Goal: Task Accomplishment & Management: Complete application form

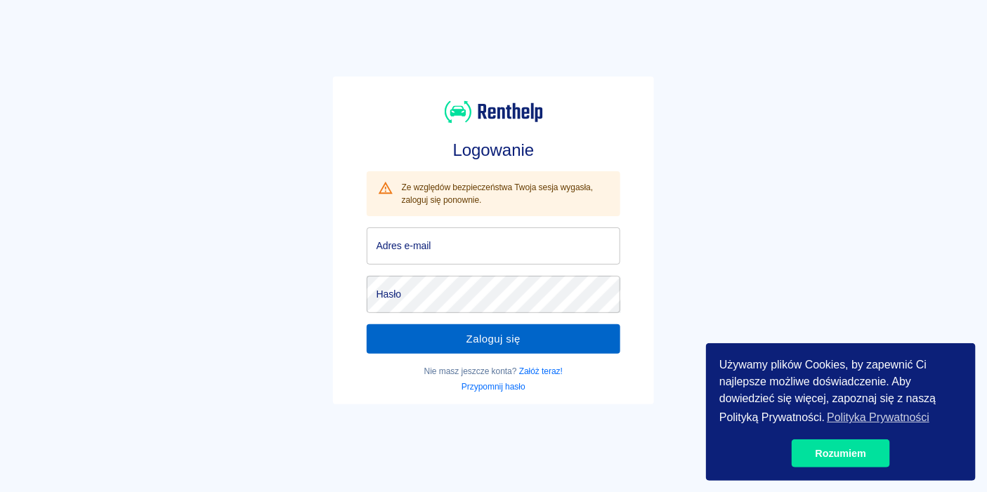
type input "[EMAIL_ADDRESS][DOMAIN_NAME]"
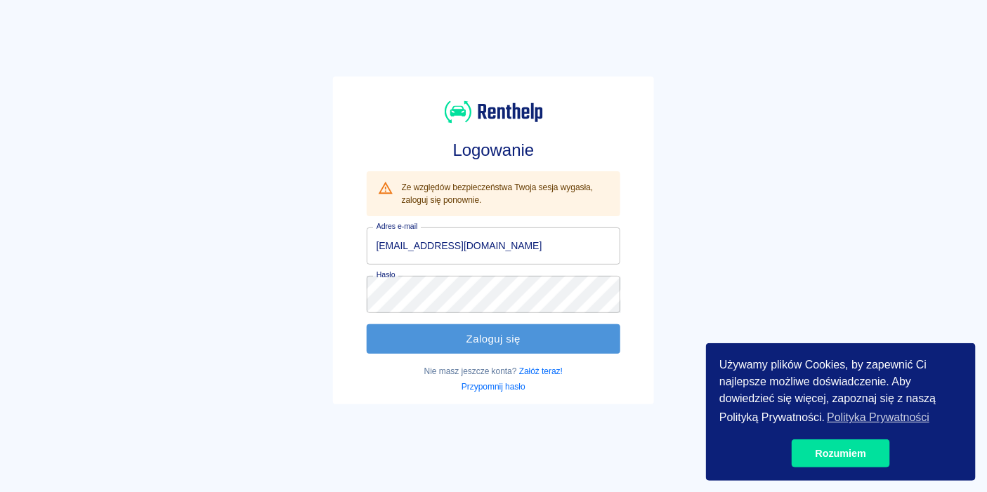
click at [471, 343] on button "Zaloguj się" at bounding box center [494, 340] width 254 height 30
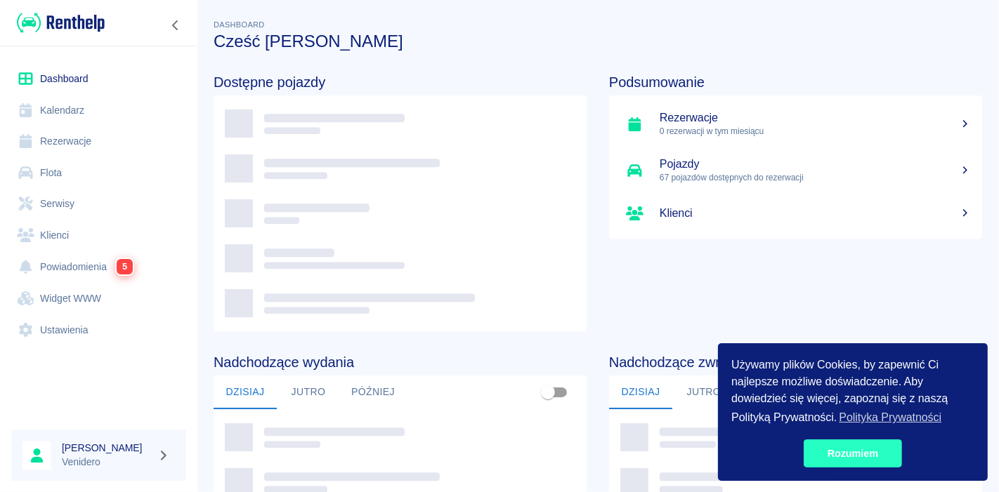
click at [836, 453] on link "Rozumiem" at bounding box center [853, 454] width 98 height 28
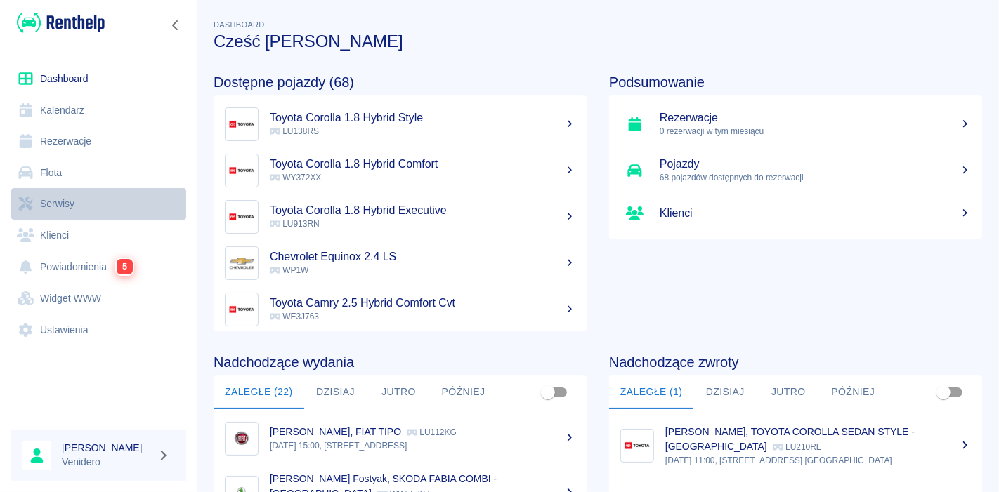
click at [56, 201] on link "Serwisy" at bounding box center [98, 204] width 175 height 32
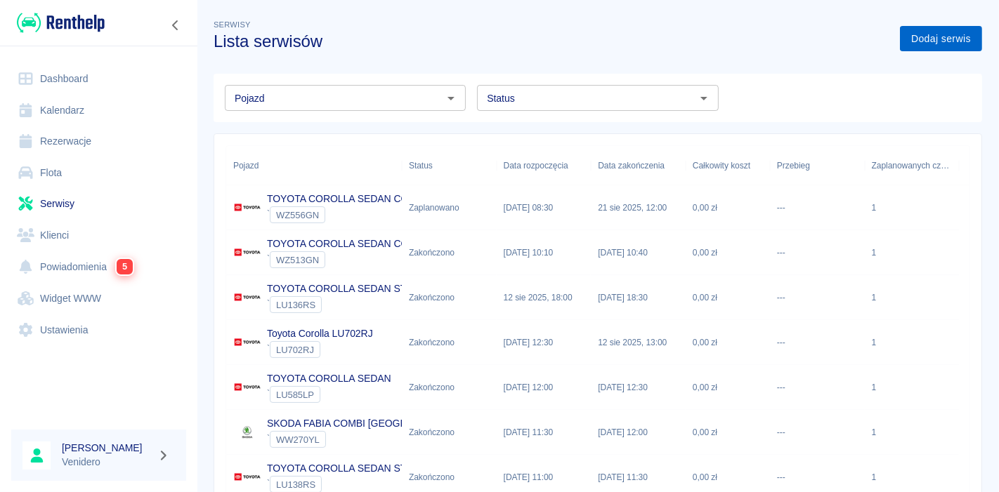
click at [933, 43] on link "Dodaj serwis" at bounding box center [941, 39] width 82 height 26
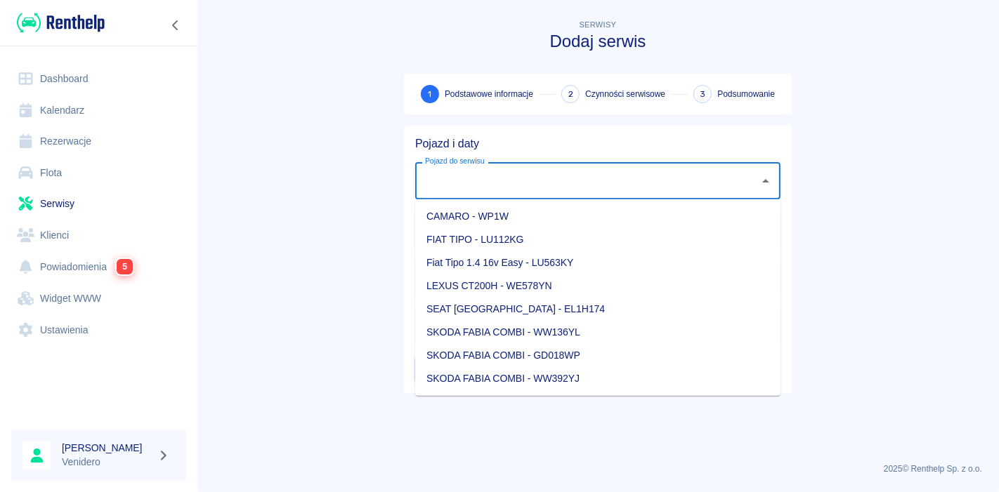
click at [490, 191] on input "Pojazd do serwisu" at bounding box center [588, 181] width 332 height 25
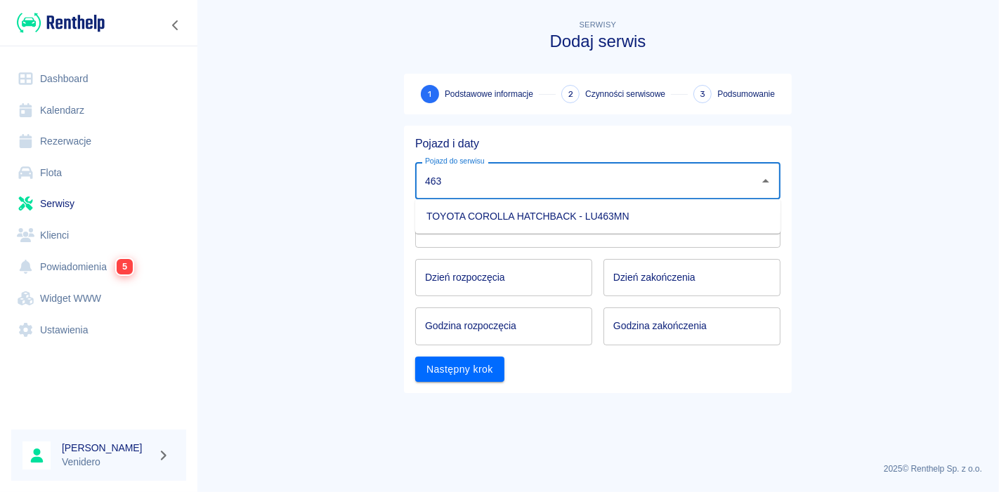
click at [497, 222] on li "TOYOTA COROLLA HATCHBACK - LU463MN" at bounding box center [597, 216] width 365 height 23
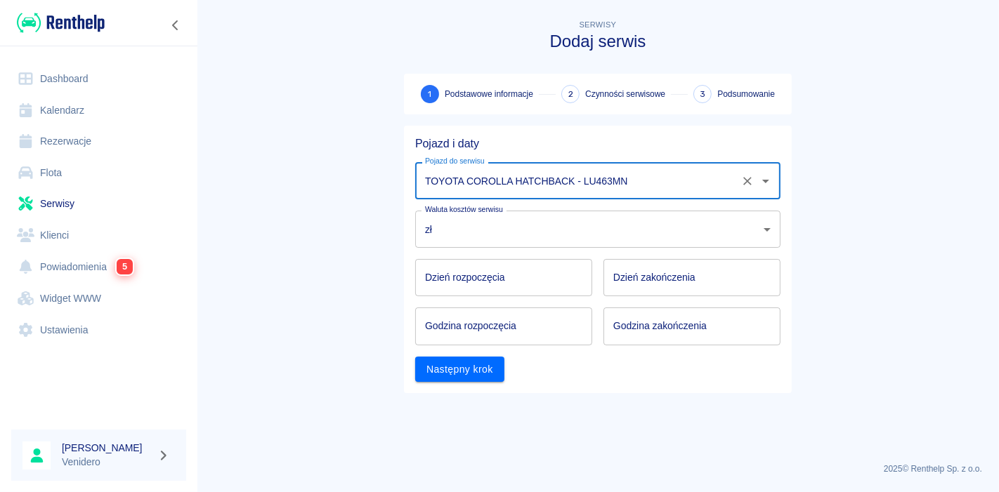
type input "TOYOTA COROLLA HATCHBACK - LU463MN"
type input "DD.MM.YYYY"
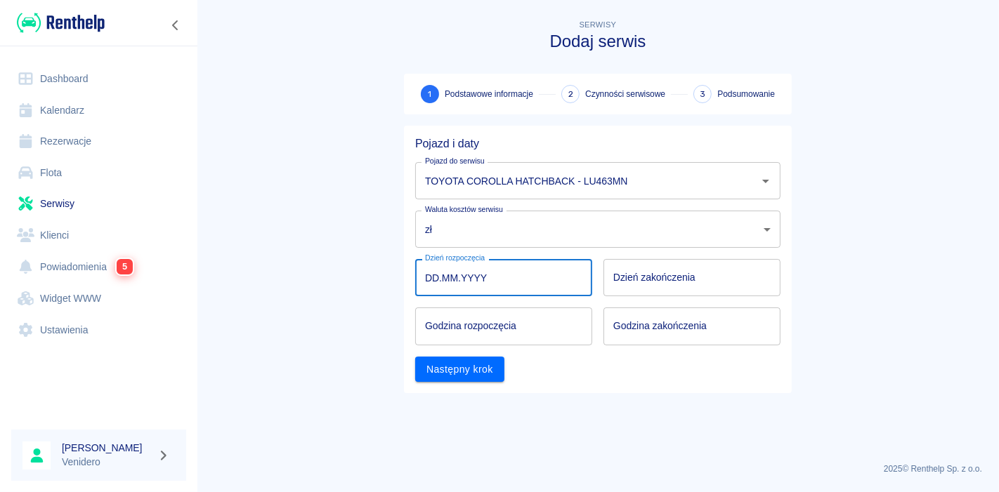
click at [469, 286] on input "DD.MM.YYYY" at bounding box center [503, 277] width 177 height 37
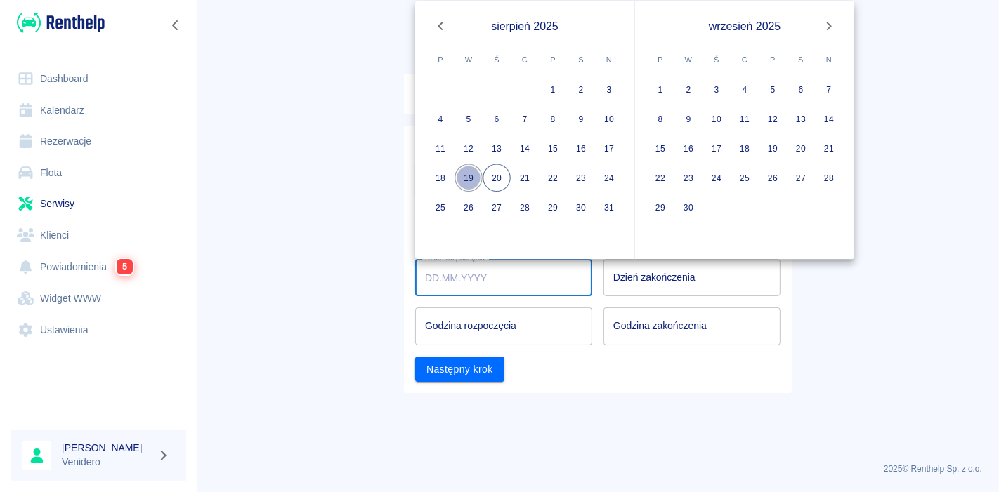
click at [462, 176] on button "19" at bounding box center [469, 178] width 28 height 28
type input "[DATE]"
type input "DD.MM.YYYY"
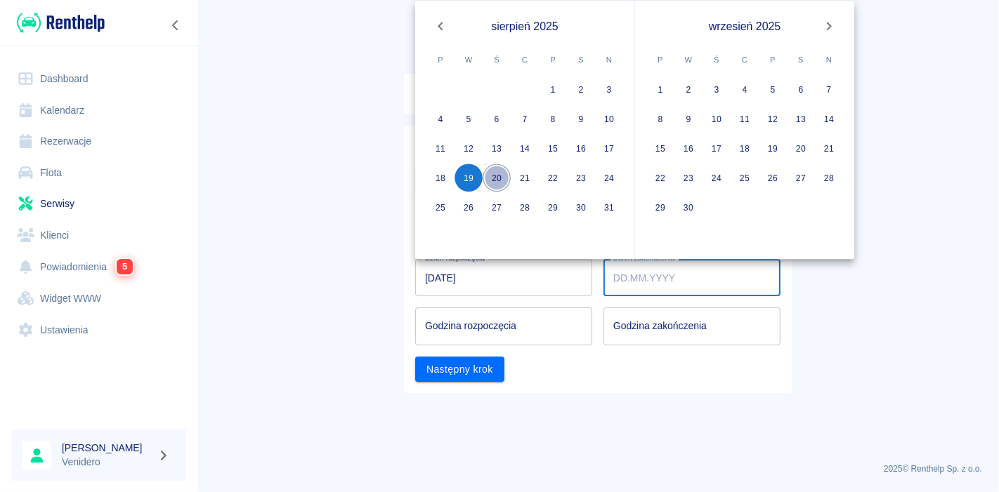
click at [490, 172] on button "20" at bounding box center [497, 178] width 28 height 28
type input "[DATE]"
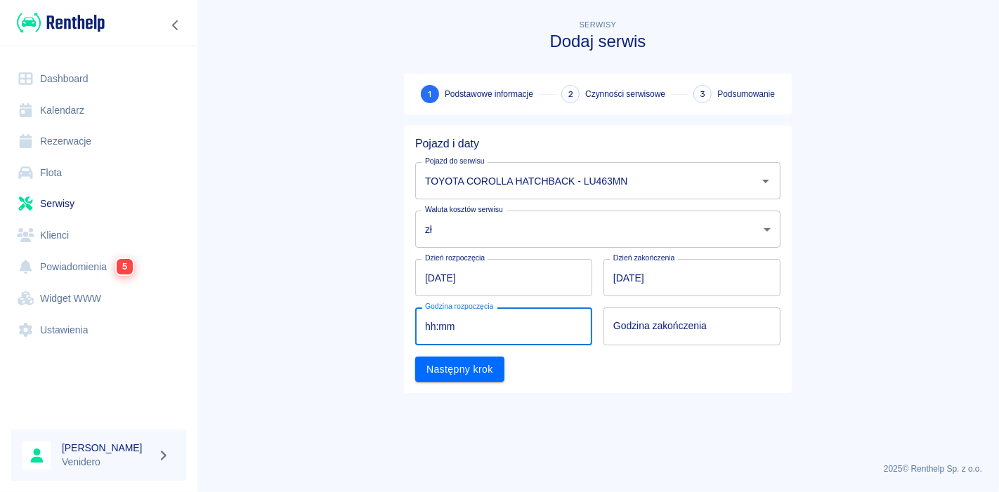
click at [490, 329] on input "hh:mm" at bounding box center [498, 326] width 167 height 37
type input "09:00"
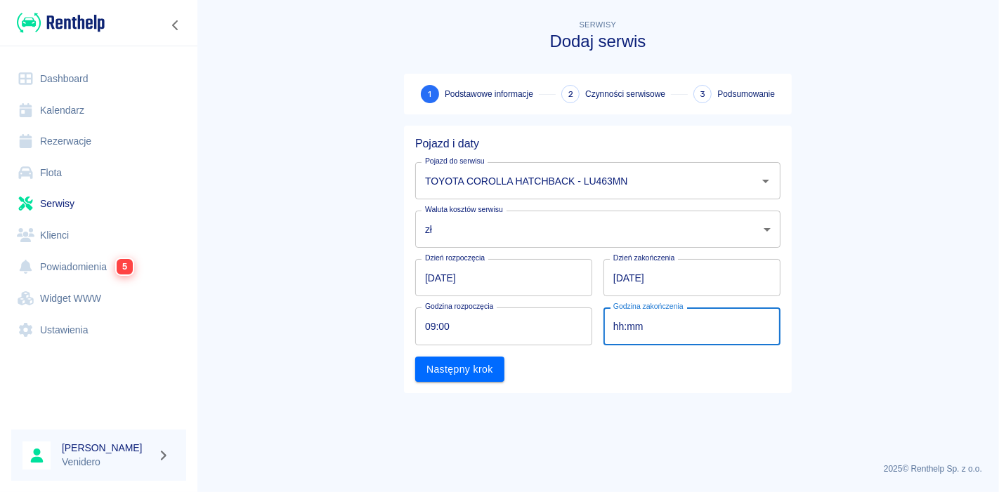
click at [666, 334] on input "hh:mm" at bounding box center [686, 326] width 167 height 37
type input "09:00"
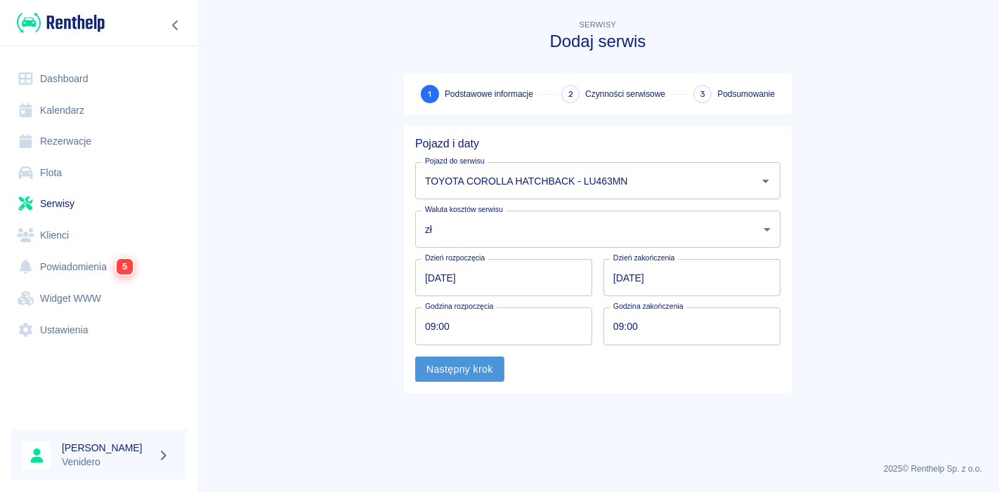
click at [452, 373] on button "Następny krok" at bounding box center [459, 370] width 89 height 26
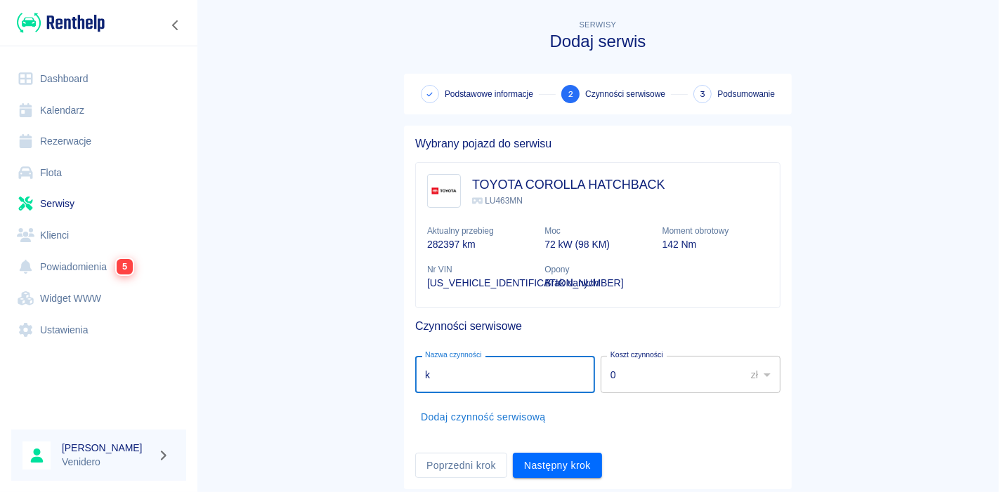
click at [485, 370] on input "k" at bounding box center [505, 374] width 180 height 37
type input "klocki tył"
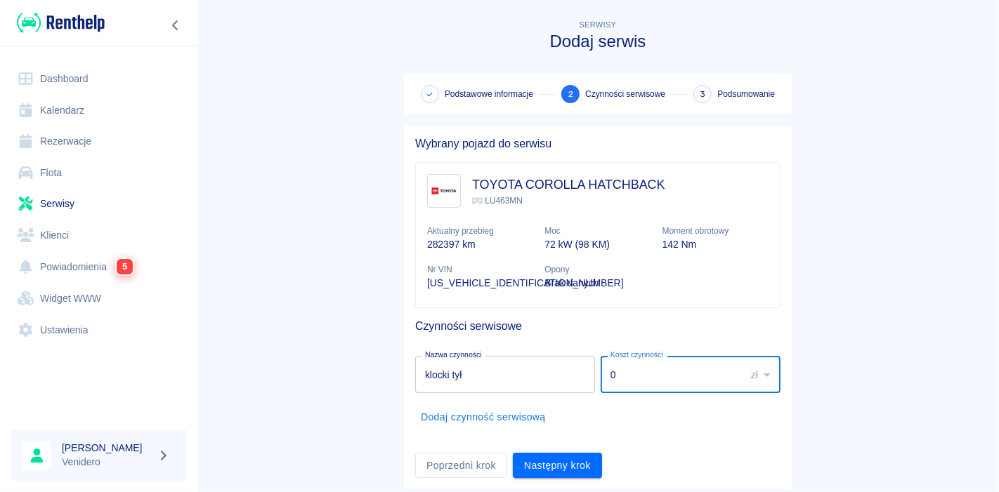
click at [658, 376] on input "0" at bounding box center [668, 374] width 135 height 37
type input "200"
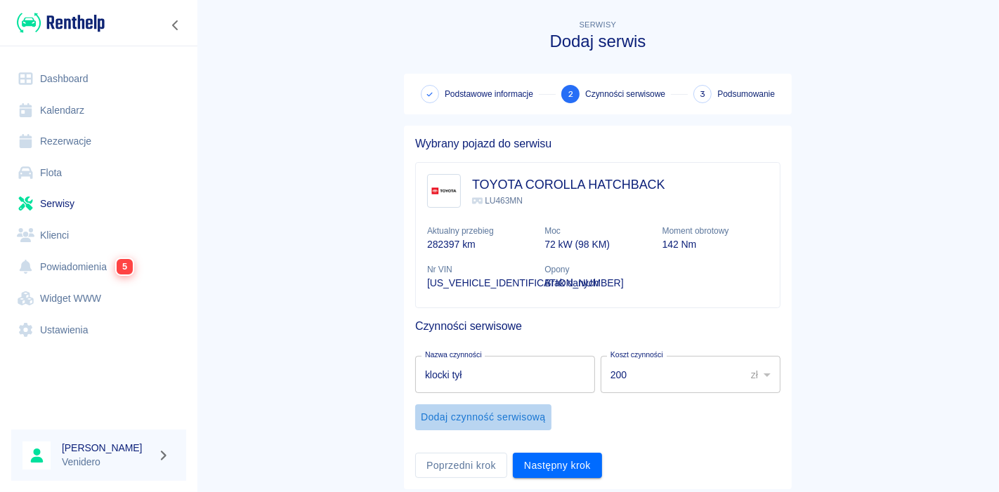
click at [511, 422] on button "Dodaj czynność serwisową" at bounding box center [483, 418] width 136 height 26
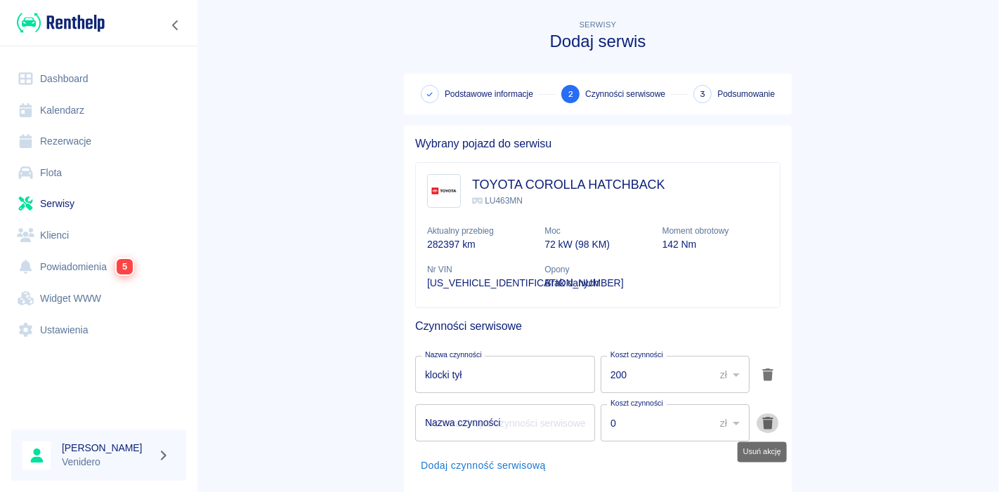
click at [764, 422] on icon "Usuń akcję" at bounding box center [767, 423] width 11 height 13
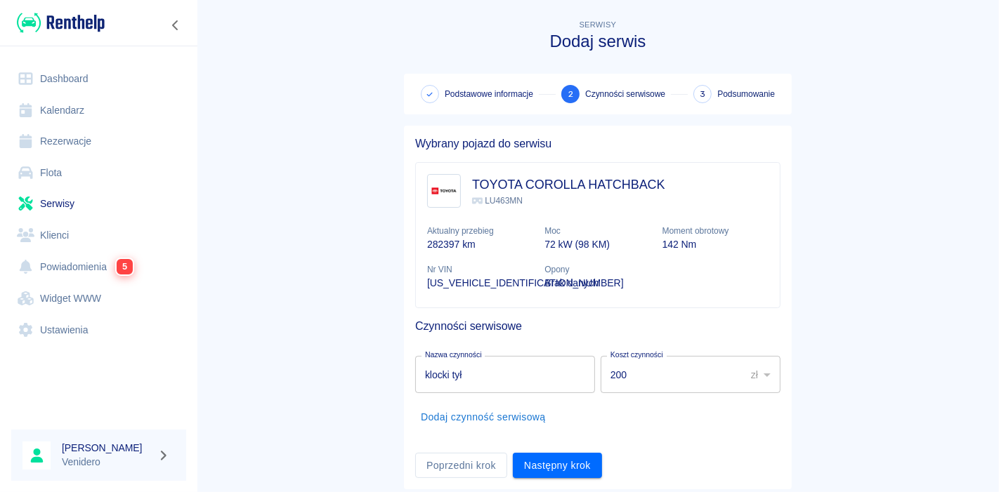
scroll to position [37, 0]
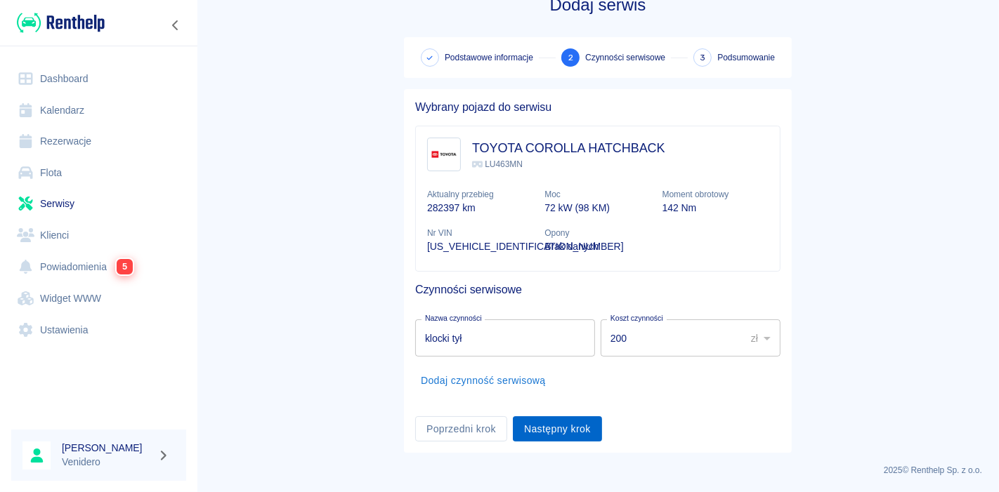
click at [570, 428] on button "Następny krok" at bounding box center [557, 430] width 89 height 26
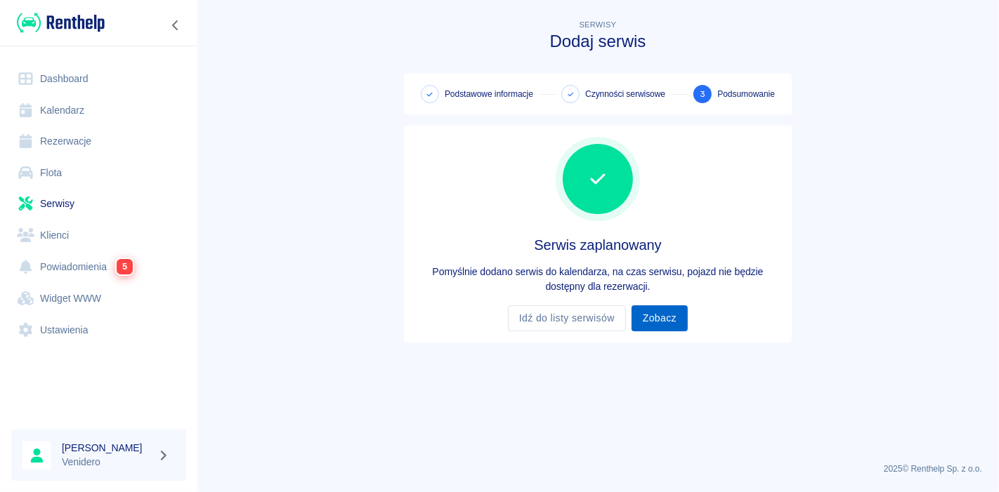
click at [662, 325] on link "Zobacz" at bounding box center [660, 319] width 56 height 26
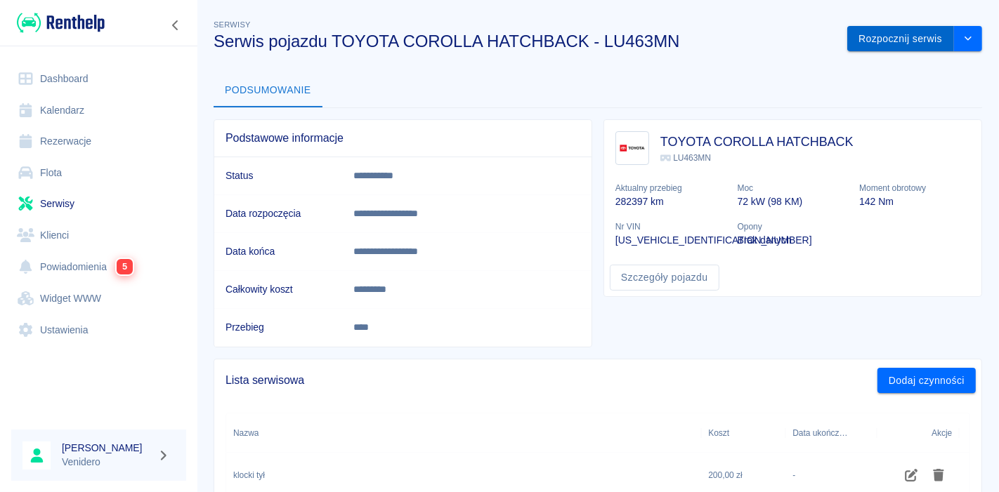
click at [882, 39] on button "Rozpocznij serwis" at bounding box center [900, 39] width 107 height 26
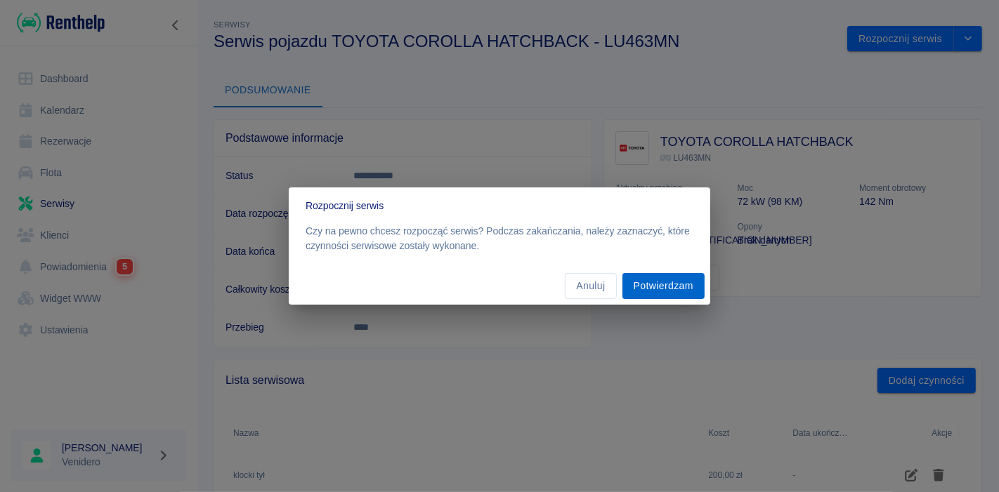
click at [682, 285] on button "Potwierdzam" at bounding box center [663, 286] width 82 height 26
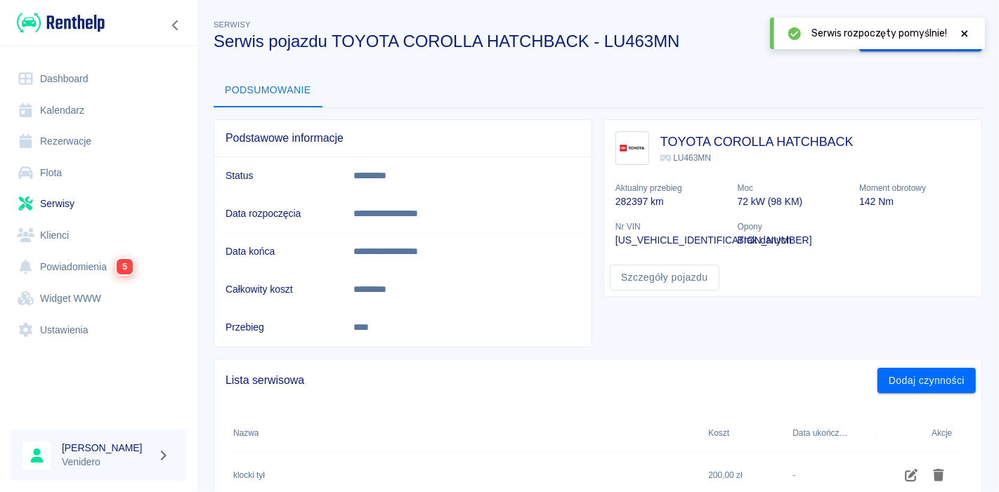
click at [966, 32] on icon at bounding box center [965, 33] width 6 height 6
click at [891, 41] on button "Zakończ serwis" at bounding box center [906, 39] width 95 height 26
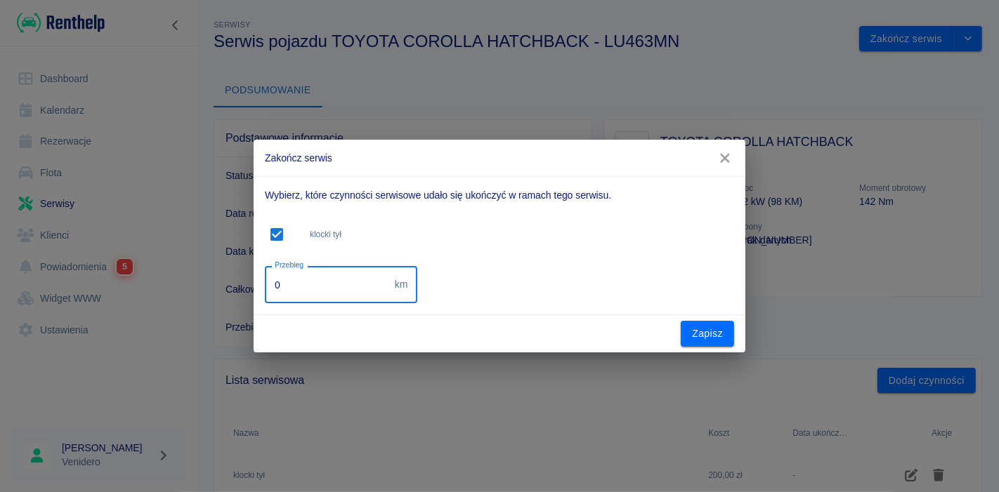
click at [307, 296] on input "0" at bounding box center [327, 284] width 124 height 37
type input "311647"
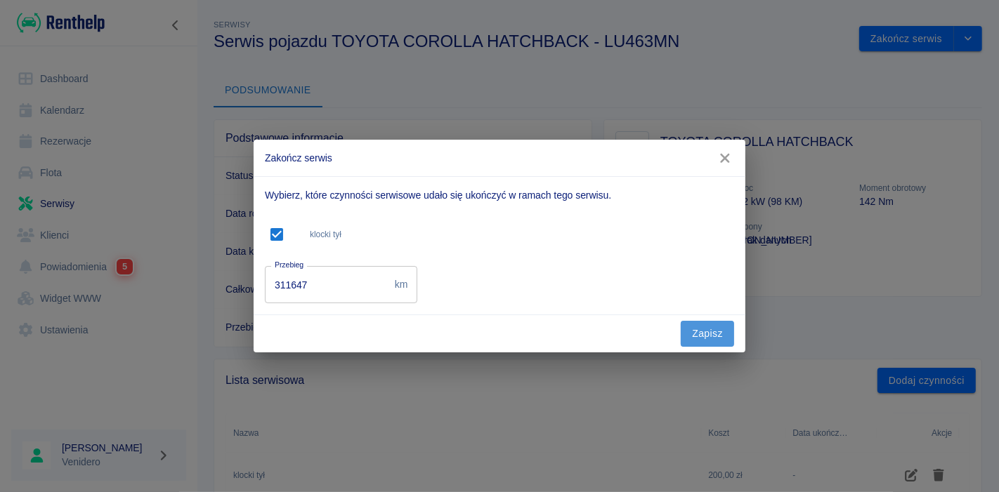
click at [702, 336] on button "Zapisz" at bounding box center [707, 334] width 53 height 26
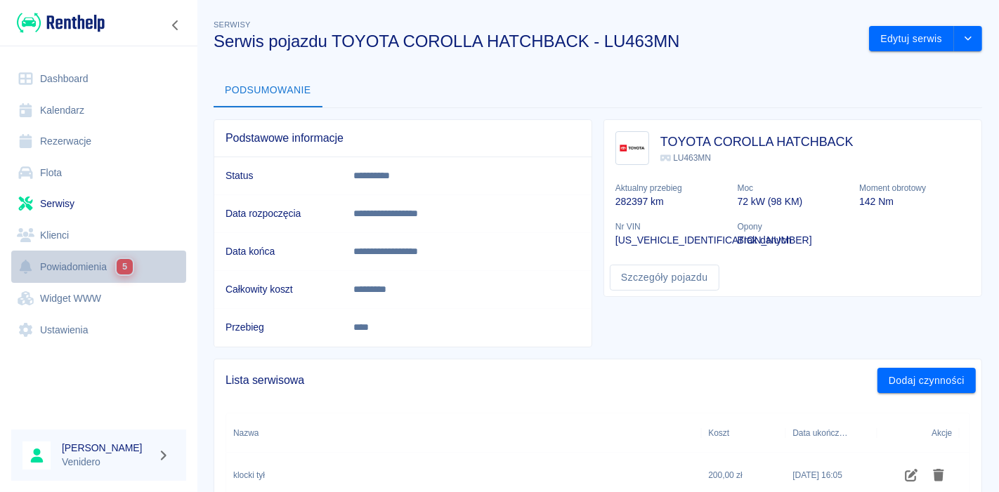
click at [87, 261] on link "Powiadomienia 5" at bounding box center [98, 267] width 175 height 32
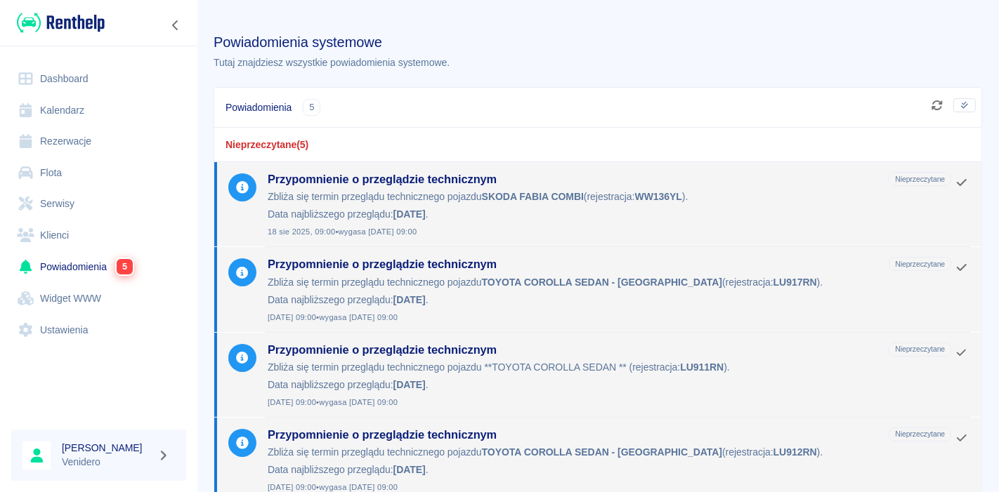
click at [68, 75] on link "Dashboard" at bounding box center [98, 79] width 175 height 32
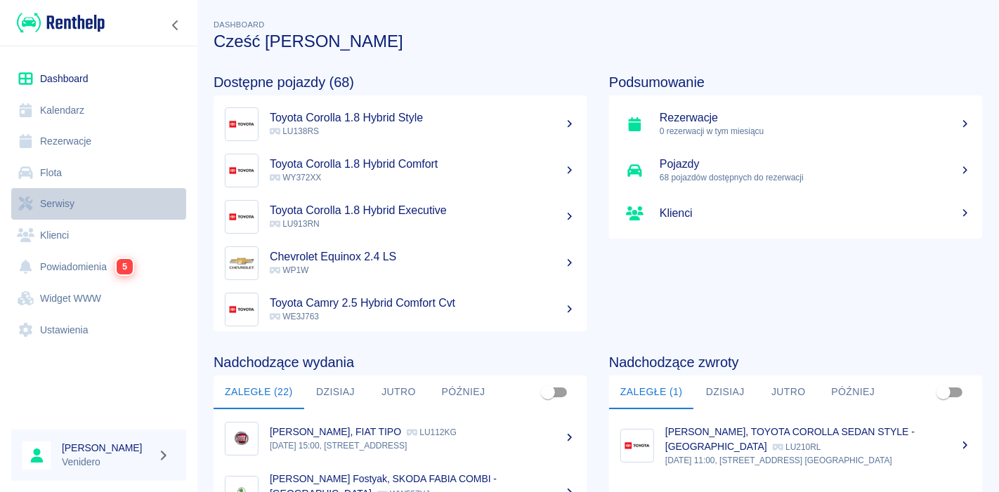
click at [62, 204] on link "Serwisy" at bounding box center [98, 204] width 175 height 32
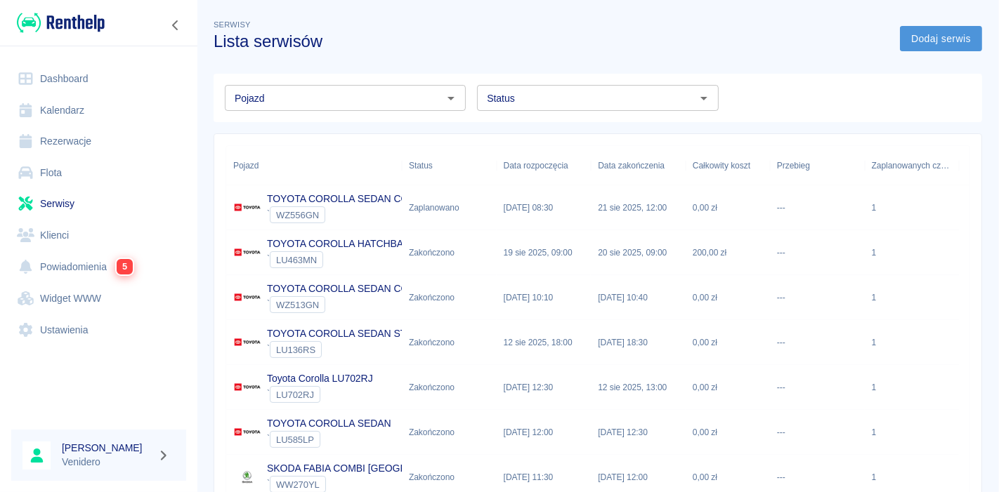
click at [928, 43] on link "Dodaj serwis" at bounding box center [941, 39] width 82 height 26
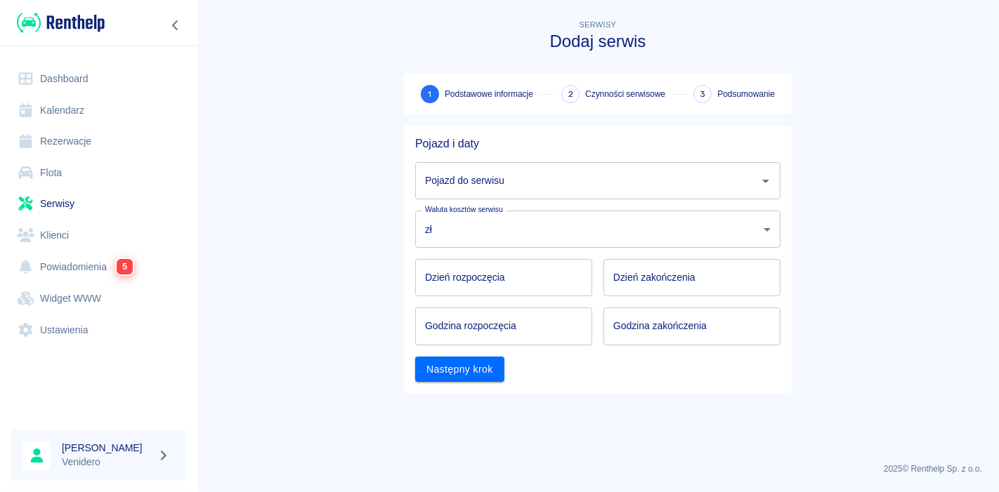
click at [579, 195] on div "Pojazd do serwisu" at bounding box center [597, 180] width 365 height 37
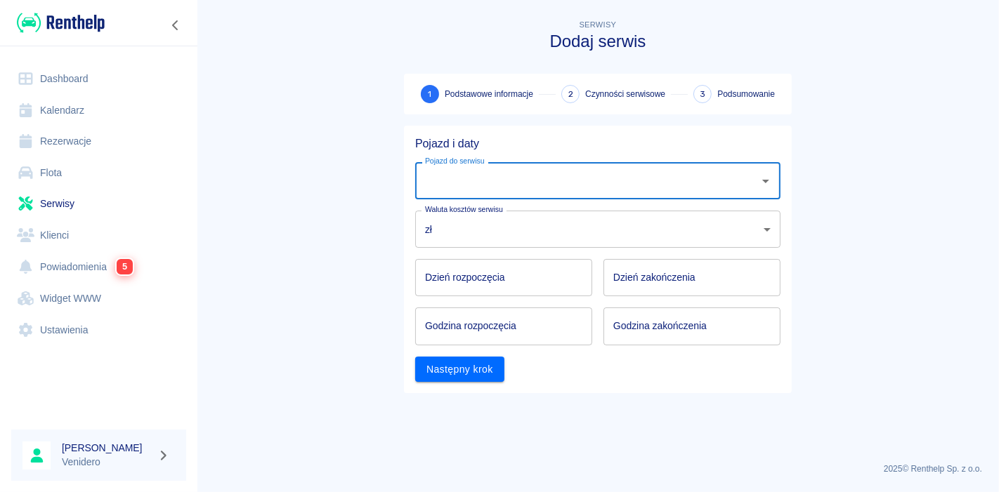
click at [579, 179] on input "Pojazd do serwisu" at bounding box center [588, 181] width 332 height 25
click at [559, 217] on li "TOYOTA COROLLA SEDAN - LU263SM" at bounding box center [597, 216] width 365 height 23
type input "TOYOTA COROLLA SEDAN - LU263SM"
type input "DD.MM.YYYY"
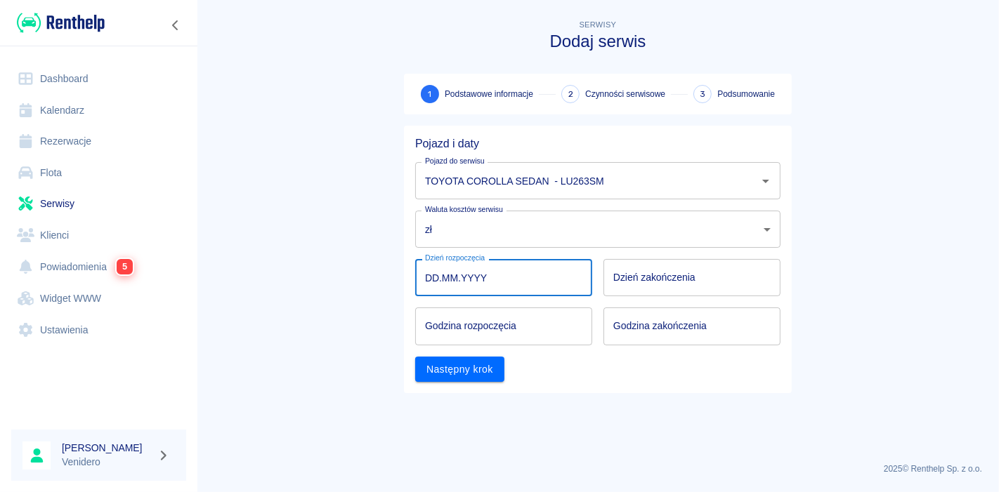
click at [493, 285] on input "DD.MM.YYYY" at bounding box center [503, 277] width 177 height 37
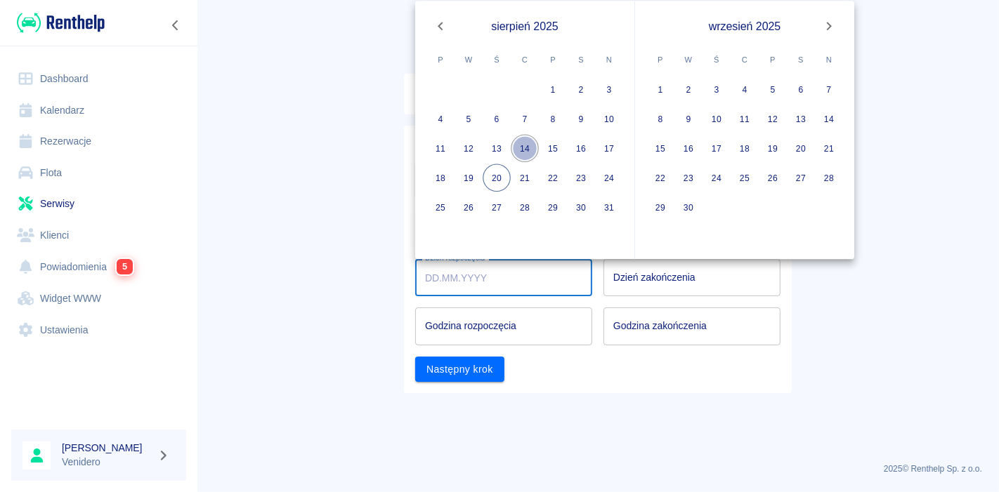
click at [518, 155] on button "14" at bounding box center [525, 149] width 28 height 28
type input "[DATE]"
type input "DD.MM.YYYY"
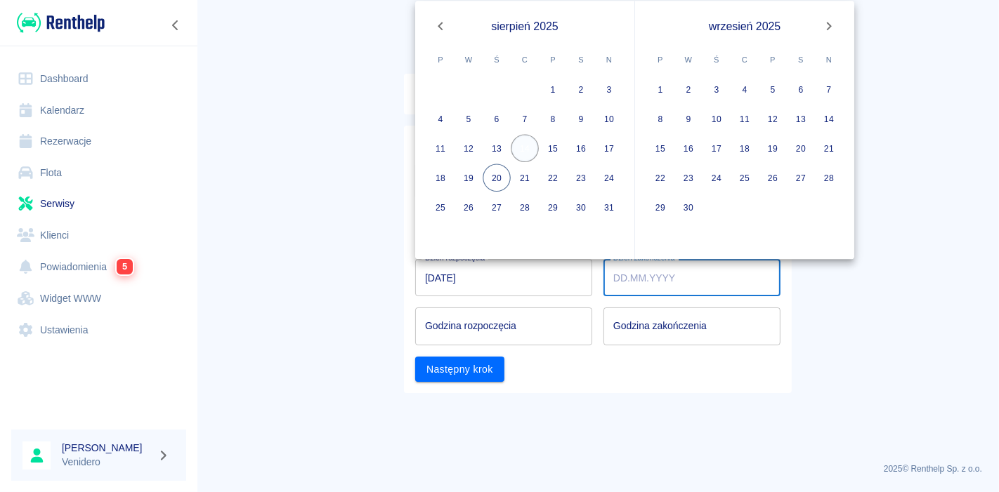
click at [518, 155] on button "14" at bounding box center [525, 149] width 28 height 28
type input "[DATE]"
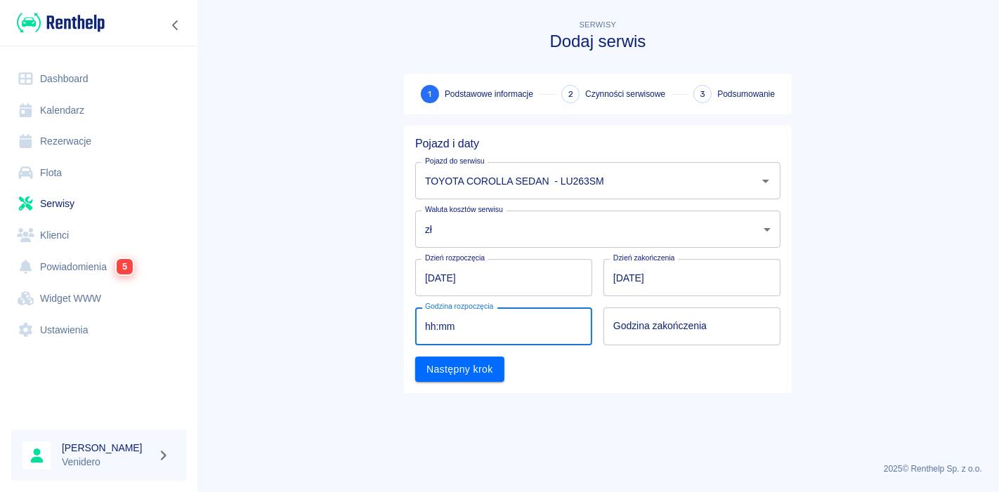
click at [467, 335] on input "hh:mm" at bounding box center [498, 326] width 167 height 37
type input "09:00"
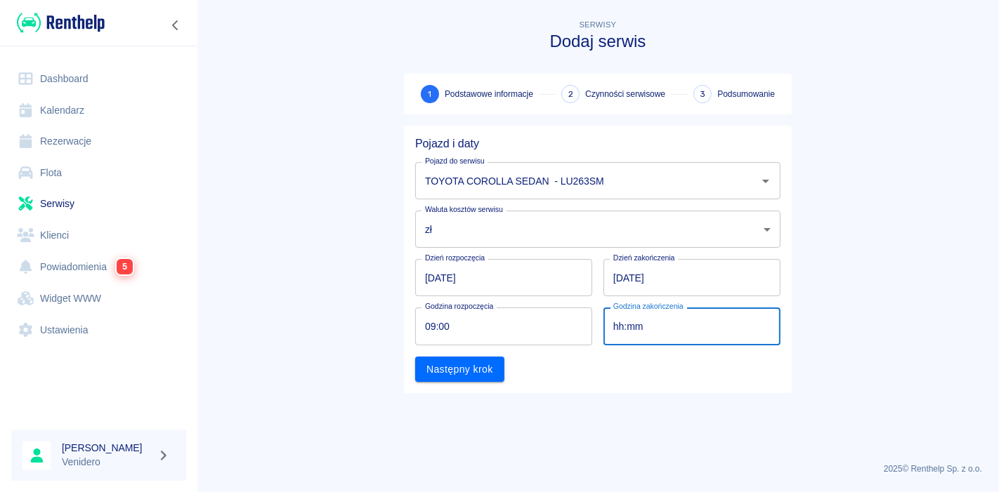
click at [627, 325] on input "hh:mm" at bounding box center [686, 326] width 167 height 37
type input "09:00"
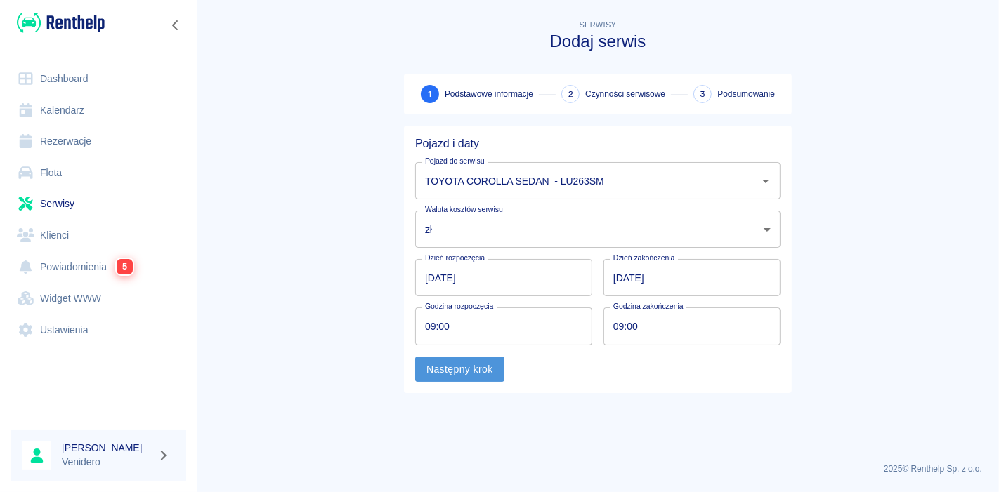
click at [457, 377] on button "Następny krok" at bounding box center [459, 370] width 89 height 26
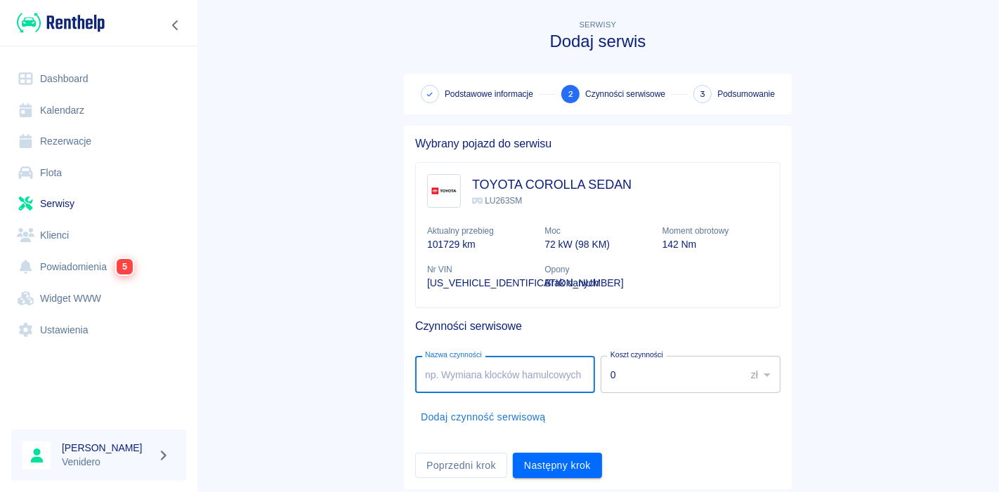
click at [502, 372] on input "Nazwa czynności" at bounding box center [505, 374] width 180 height 37
type input "montaż kamera"
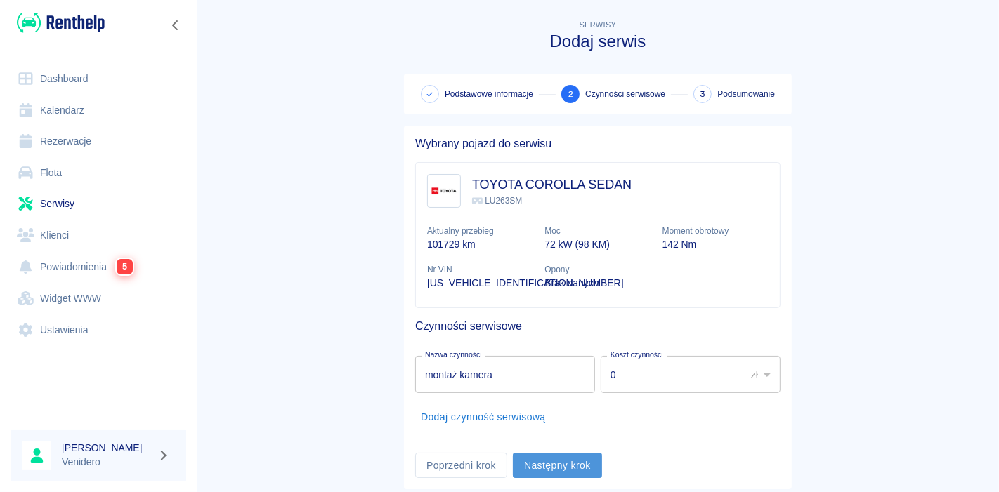
click at [551, 468] on button "Następny krok" at bounding box center [557, 466] width 89 height 26
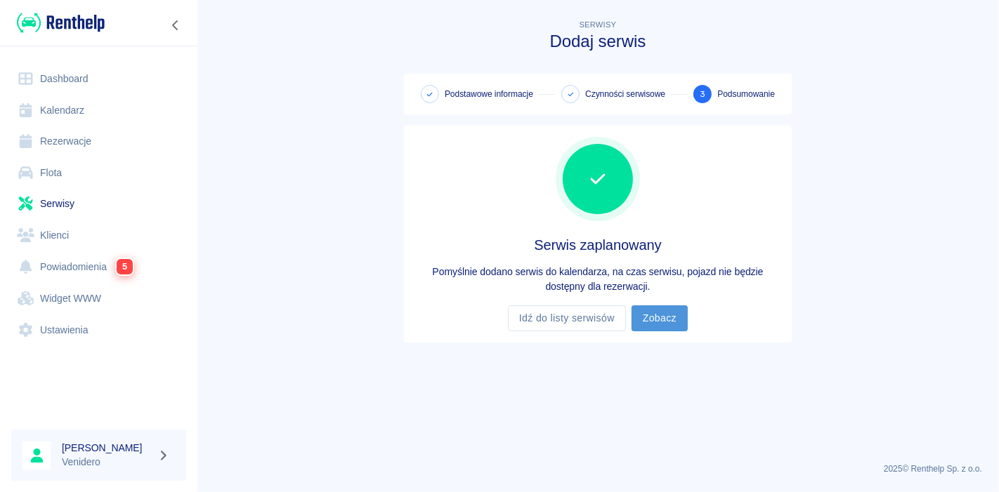
click at [644, 313] on link "Zobacz" at bounding box center [660, 319] width 56 height 26
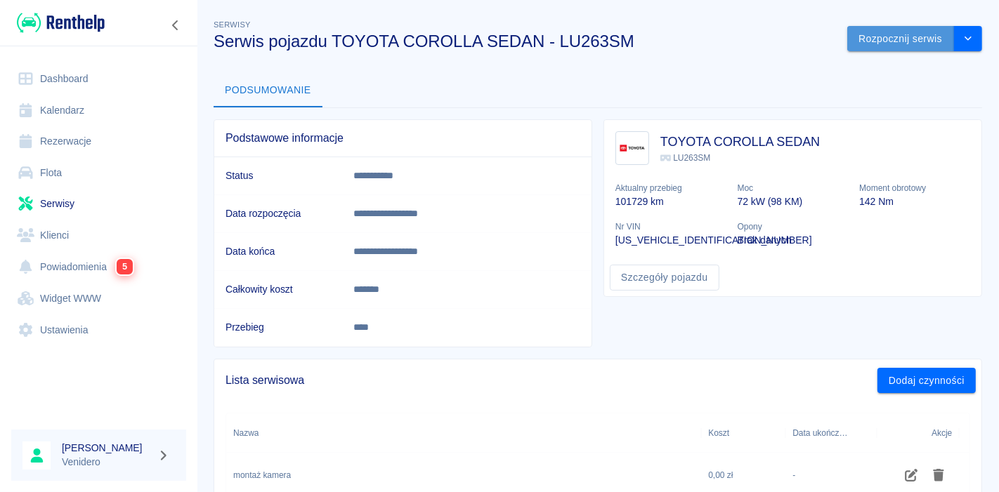
click at [892, 30] on button "Rozpocznij serwis" at bounding box center [900, 39] width 107 height 26
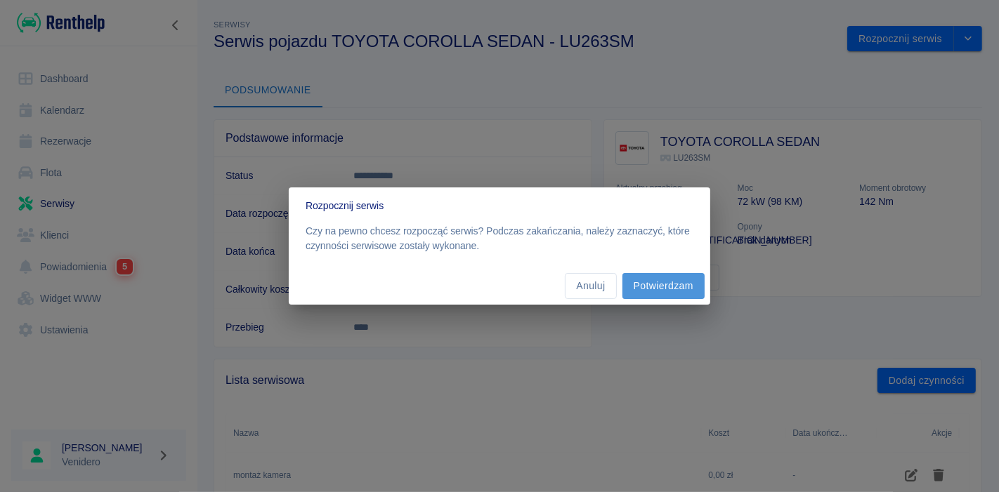
click at [672, 287] on button "Potwierdzam" at bounding box center [663, 286] width 82 height 26
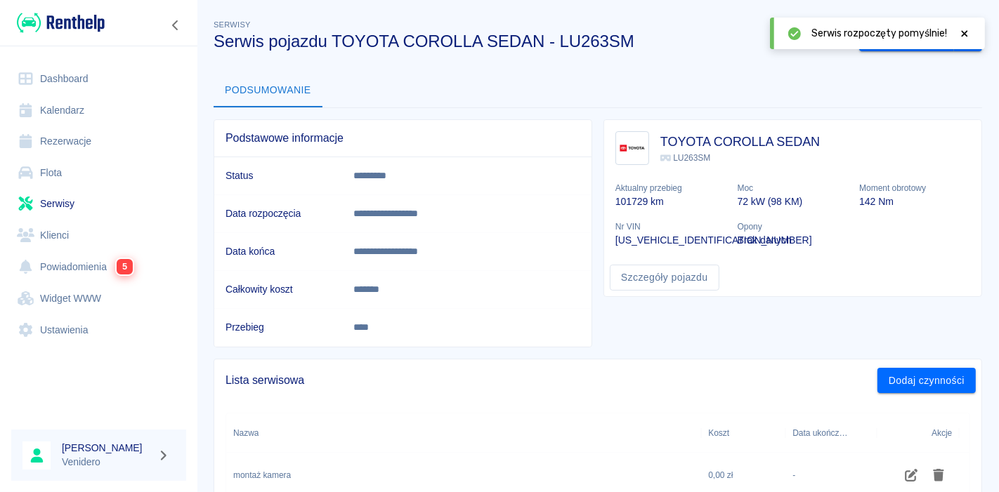
click at [965, 35] on icon at bounding box center [964, 34] width 13 height 10
click at [896, 35] on button "Zakończ serwis" at bounding box center [906, 39] width 95 height 26
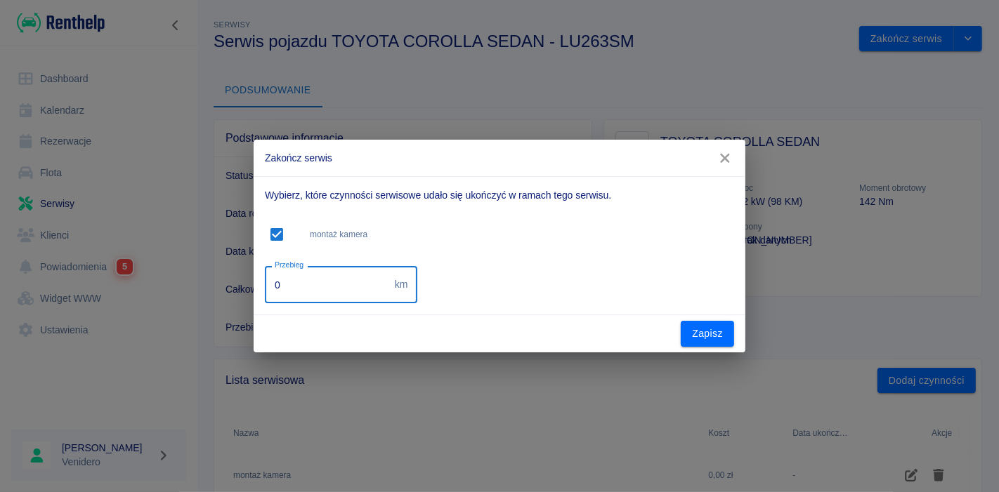
click at [331, 283] on input "0" at bounding box center [327, 284] width 124 height 37
type input "113221"
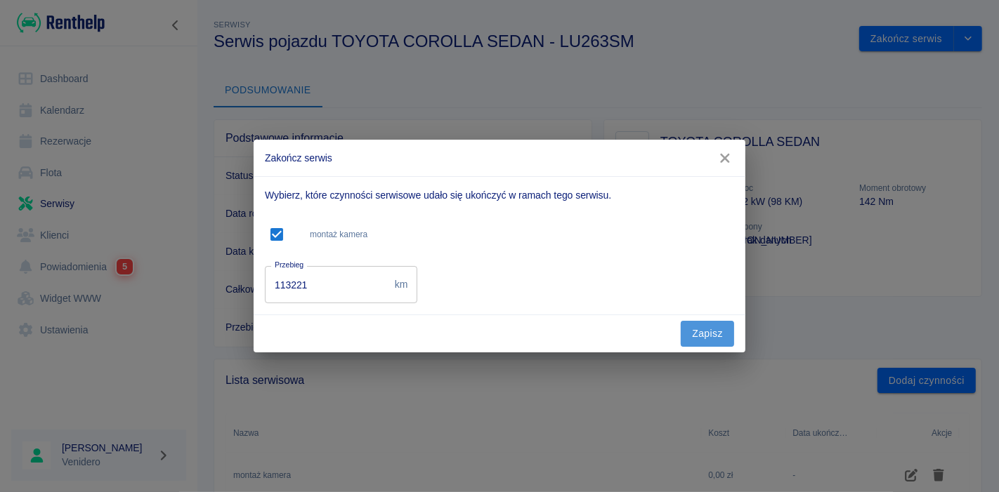
click at [712, 334] on button "Zapisz" at bounding box center [707, 334] width 53 height 26
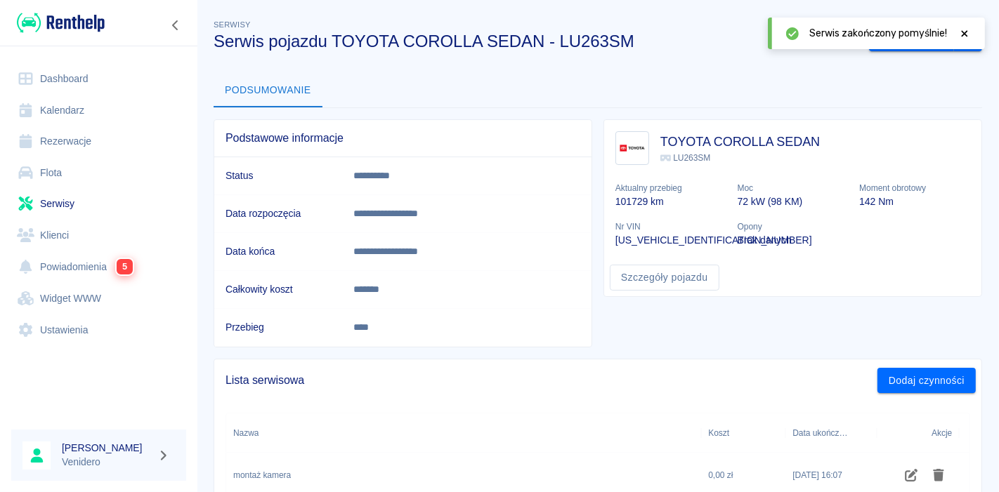
click at [962, 29] on icon at bounding box center [964, 34] width 13 height 10
